Goal: Transaction & Acquisition: Book appointment/travel/reservation

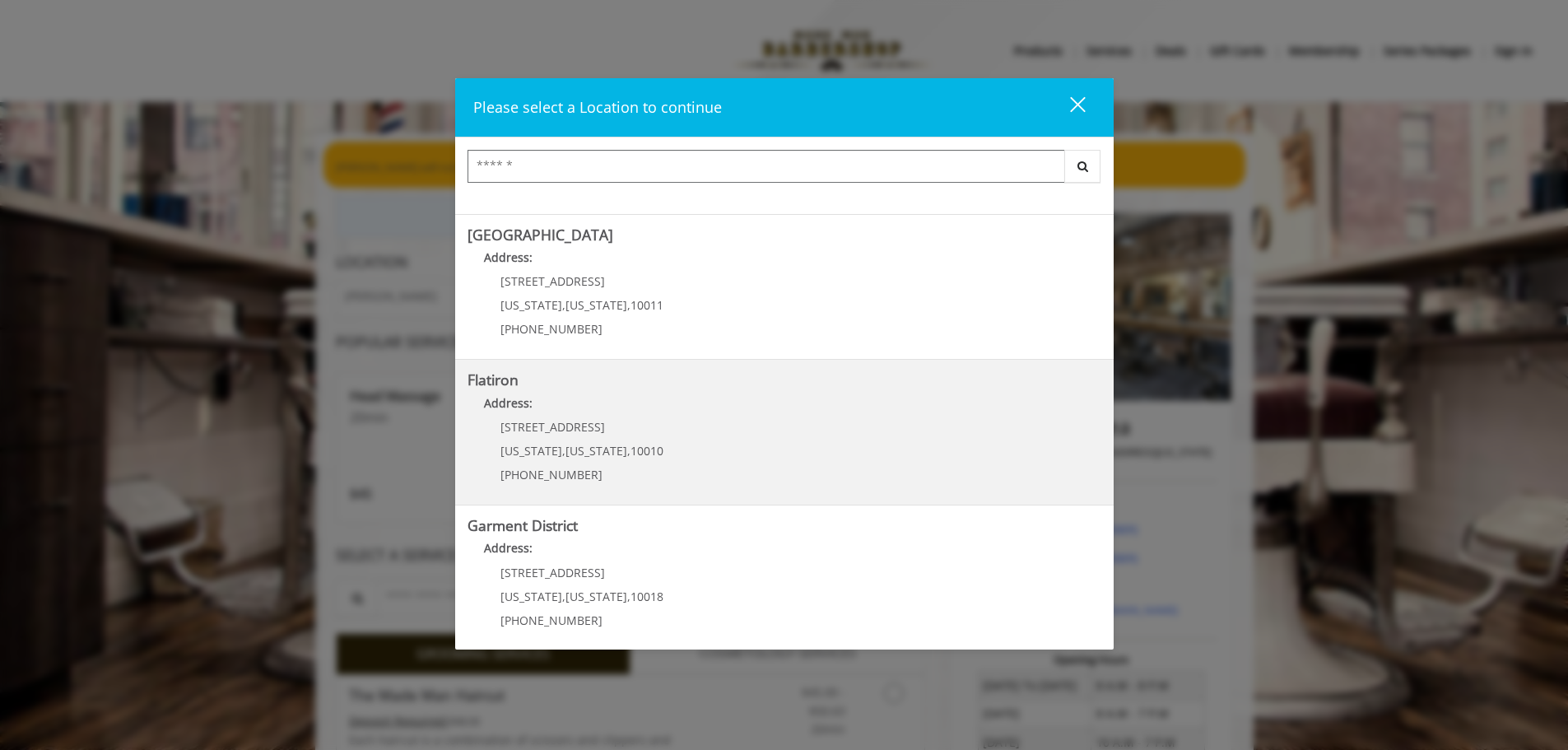
scroll to position [277, 0]
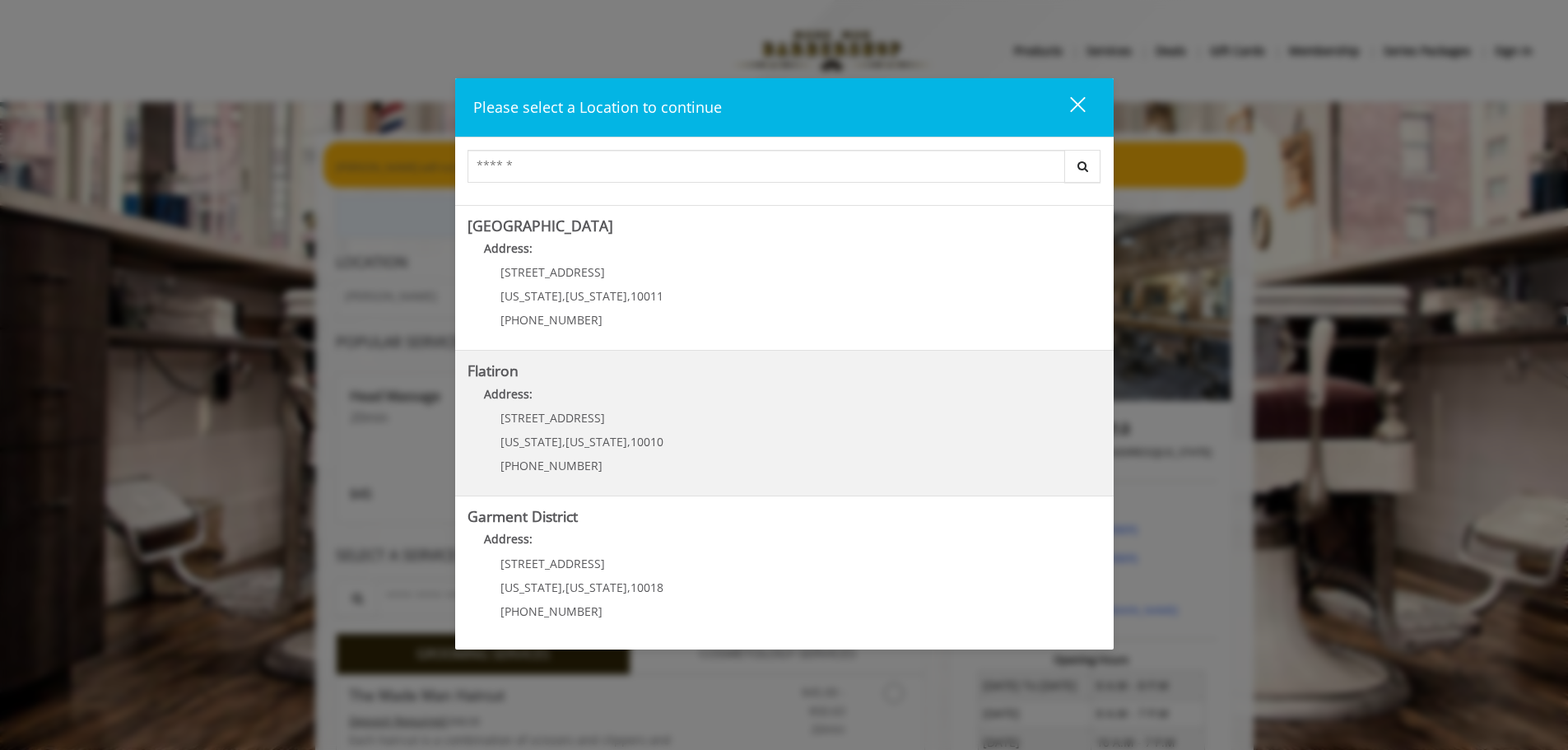
click at [690, 448] on "Flatiron Address: [STREET_ADDRESS][US_STATE][US_STATE] (917) 475-1765" at bounding box center [784, 423] width 634 height 120
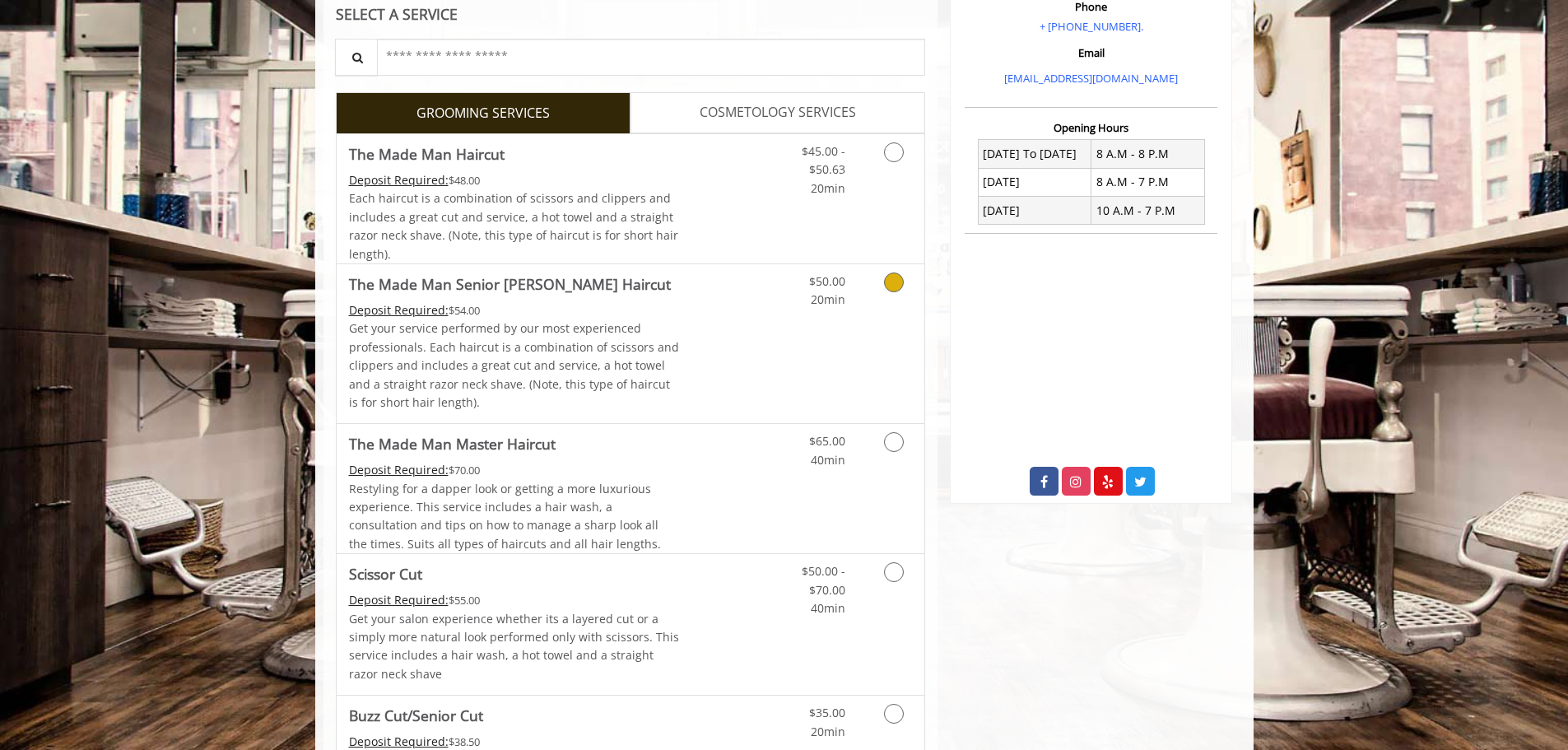
scroll to position [329, 0]
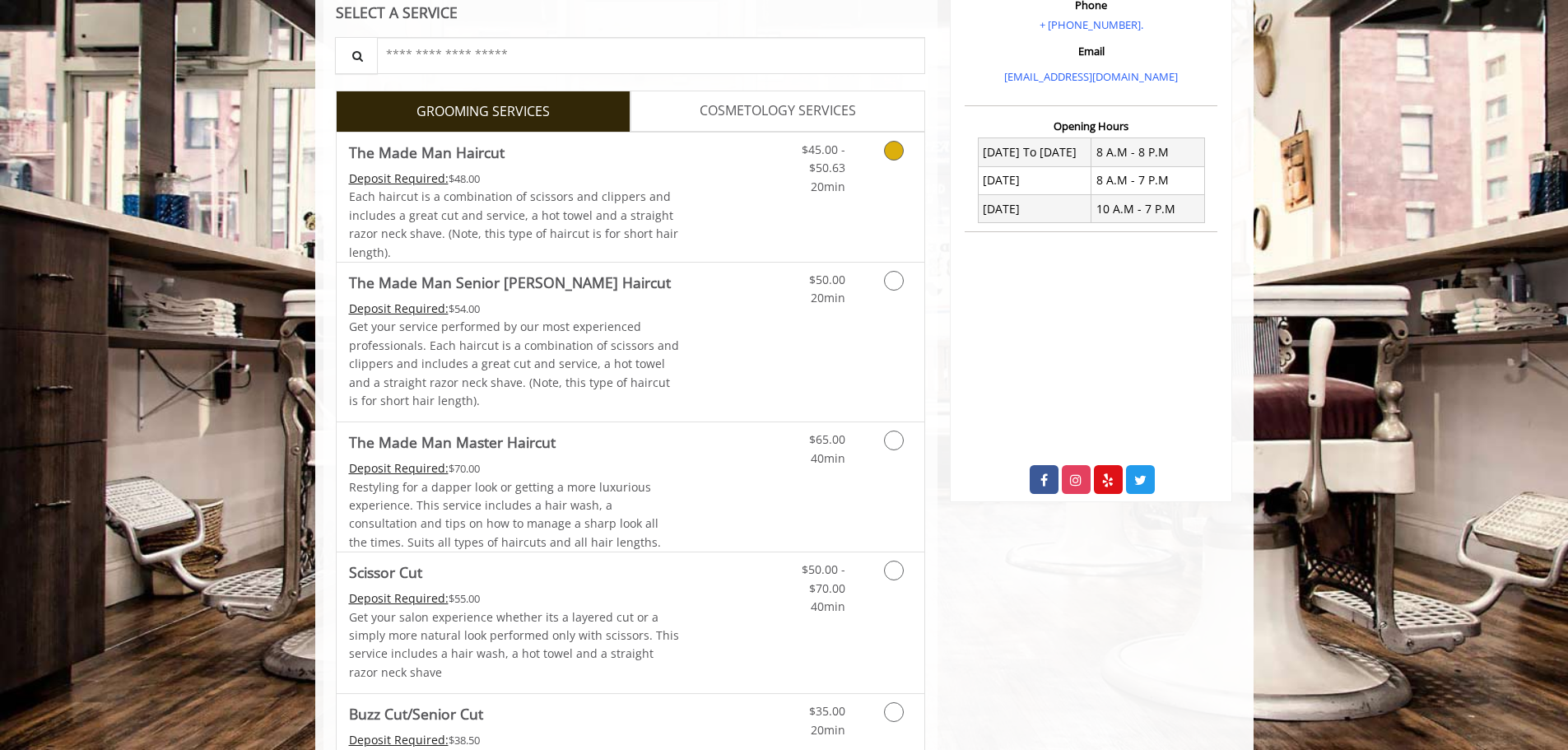
click at [723, 255] on link "Discounted Price" at bounding box center [727, 197] width 98 height 129
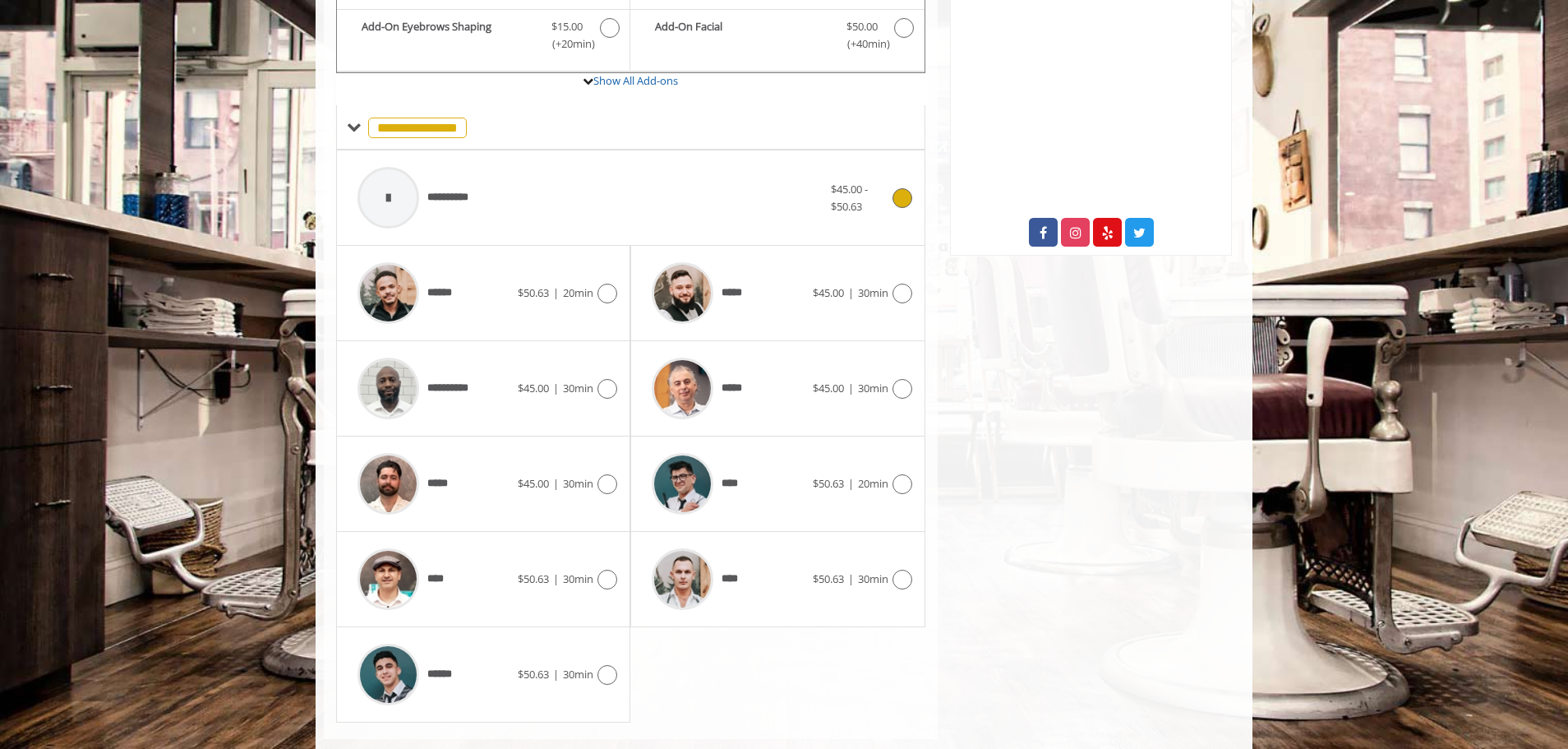
scroll to position [578, 0]
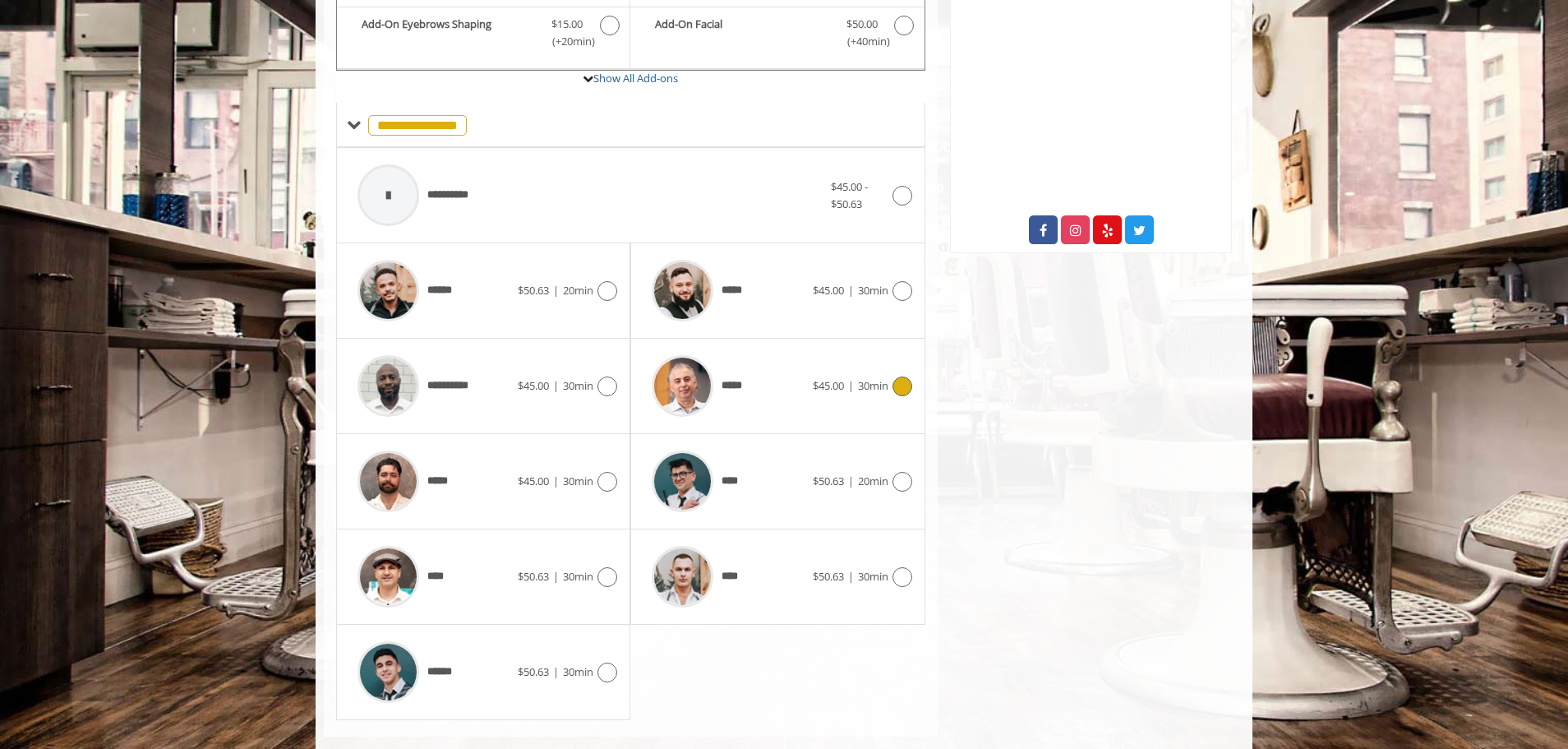
click at [780, 408] on div "*****" at bounding box center [727, 386] width 168 height 78
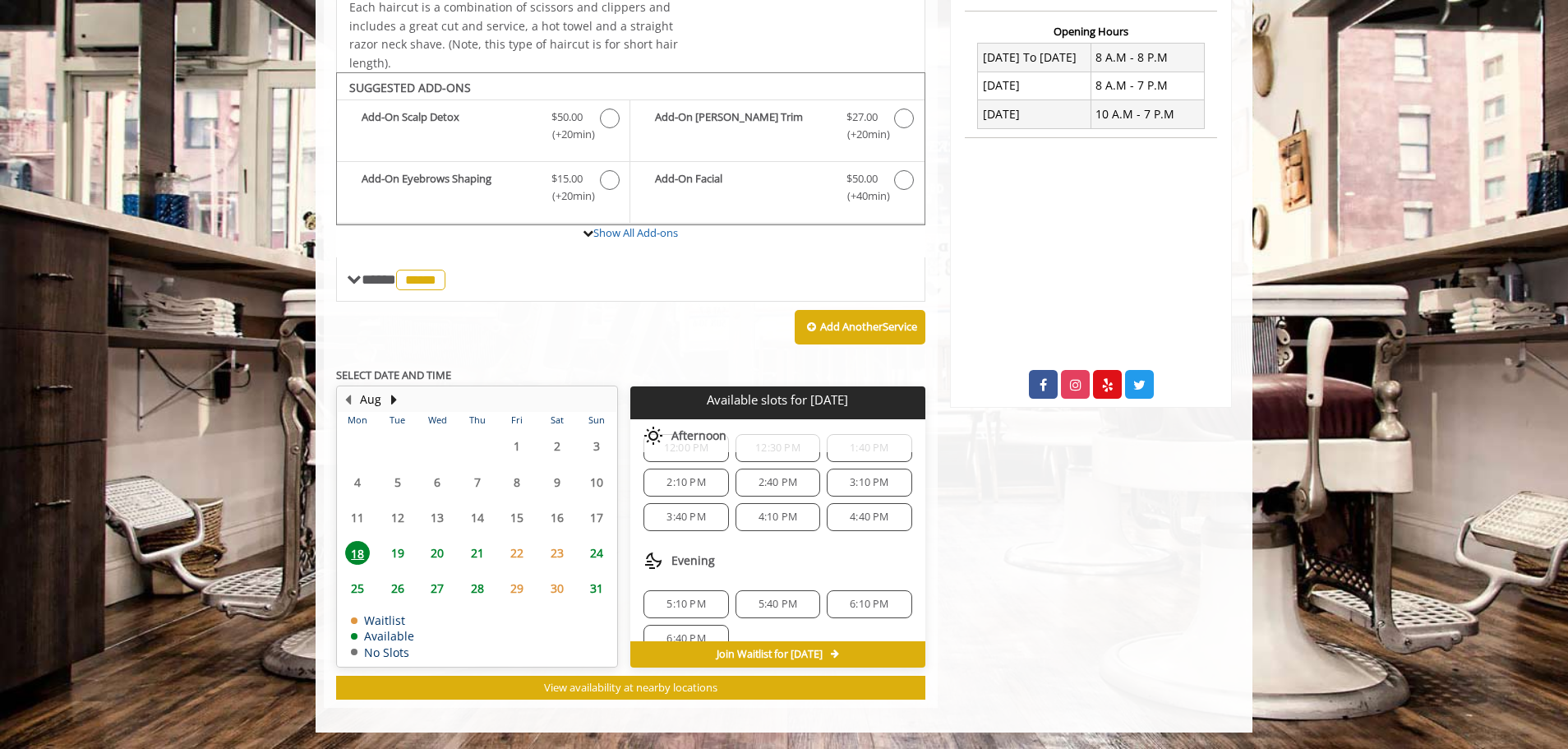
scroll to position [143, 0]
click at [868, 584] on span "6:10 PM" at bounding box center [869, 580] width 39 height 13
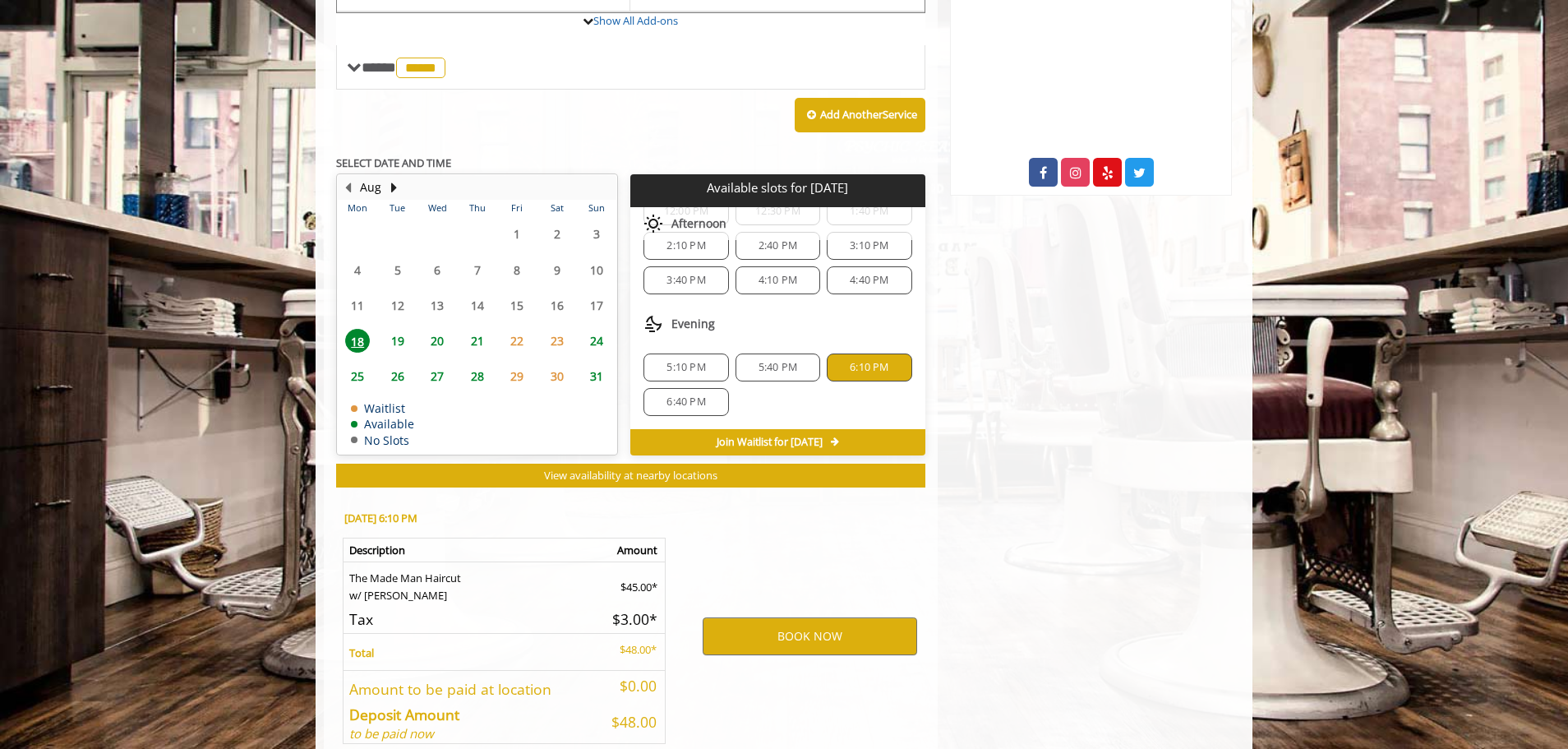
scroll to position [720, 0]
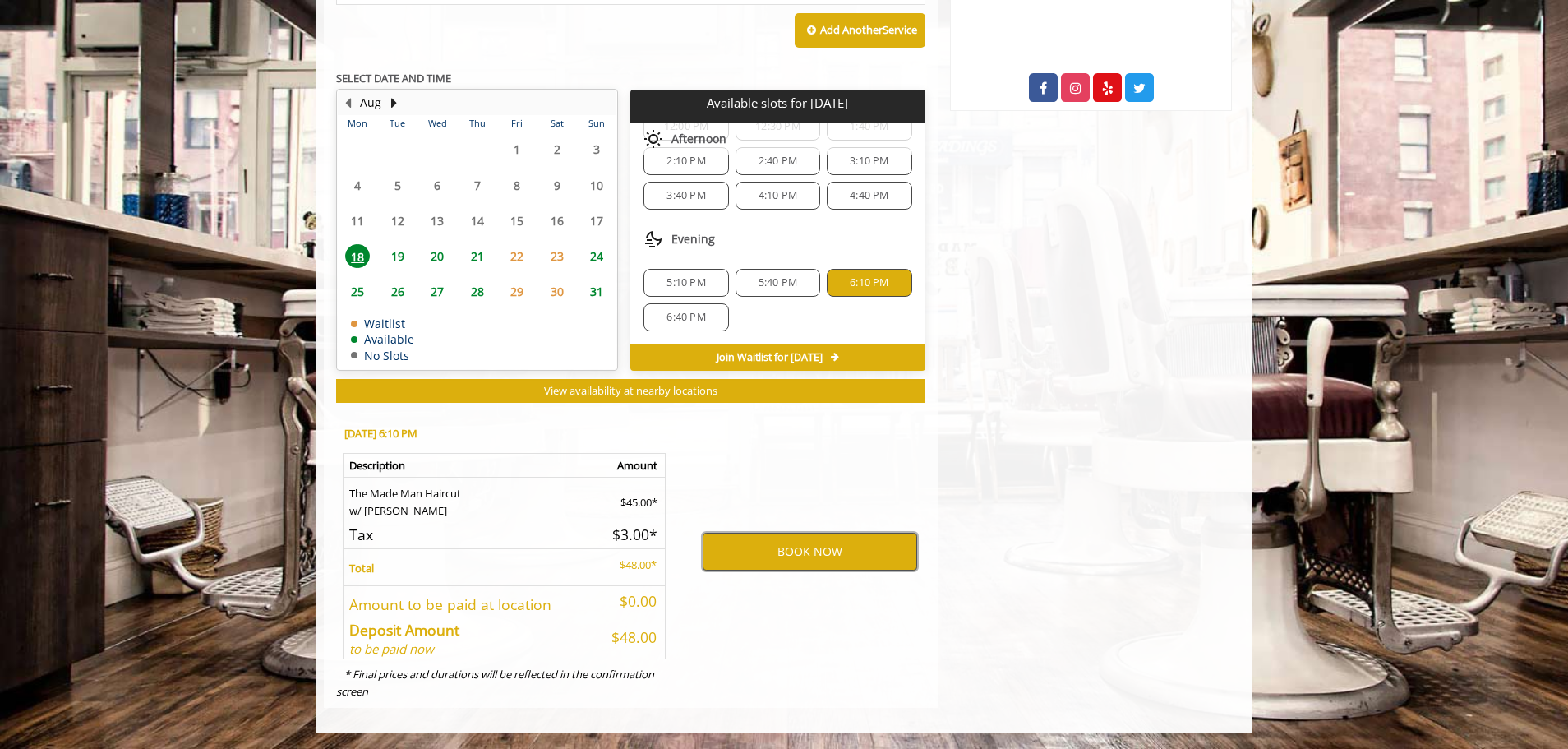
click at [856, 560] on button "BOOK NOW" at bounding box center [810, 551] width 215 height 38
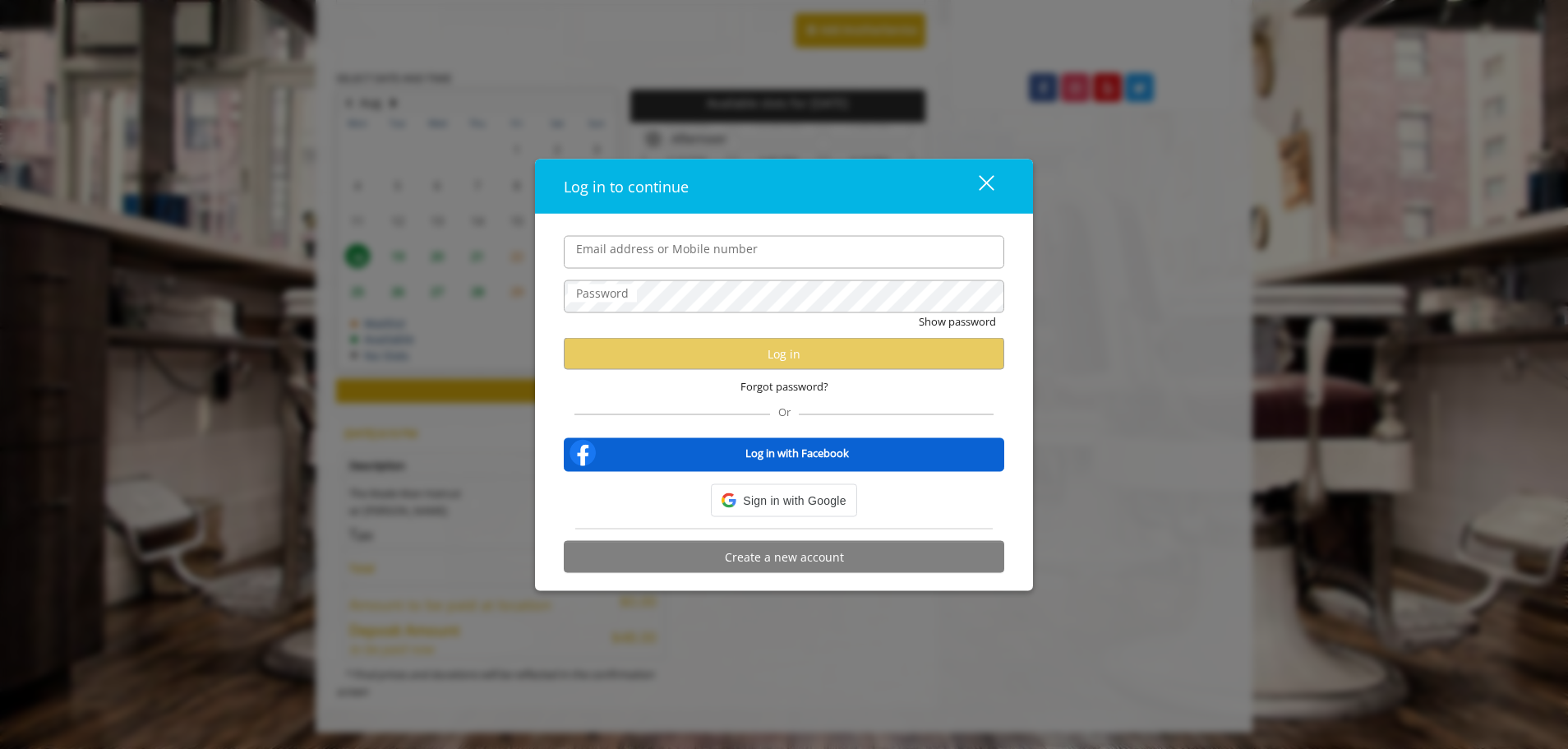
click at [717, 252] on input "Email address or Mobile number" at bounding box center [783, 251] width 440 height 33
type input "**********"
